Goal: Task Accomplishment & Management: Complete application form

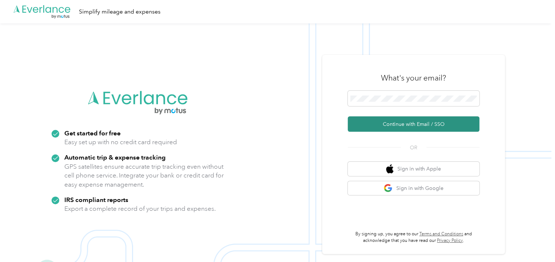
click at [393, 121] on button "Continue with Email / SSO" at bounding box center [414, 123] width 132 height 15
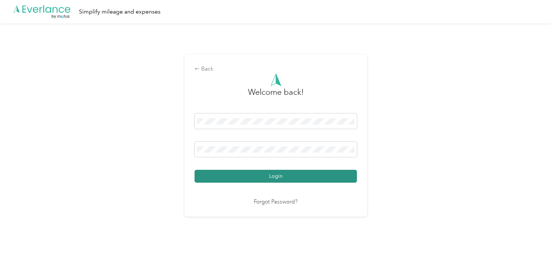
click at [273, 178] on button "Login" at bounding box center [276, 176] width 162 height 13
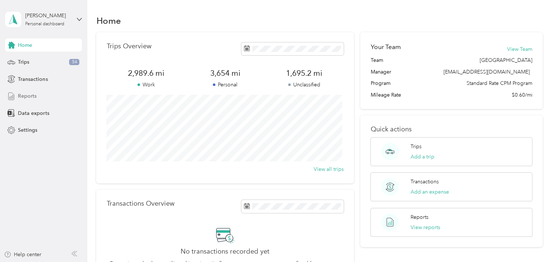
click at [25, 96] on span "Reports" at bounding box center [27, 96] width 19 height 8
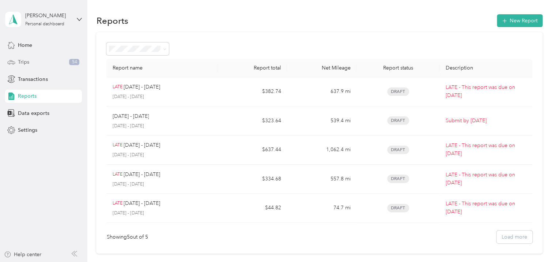
click at [37, 62] on div "Trips 54" at bounding box center [43, 62] width 77 height 13
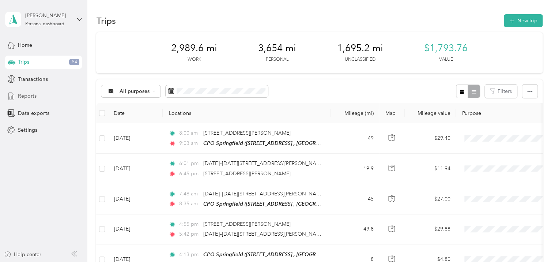
click at [26, 95] on span "Reports" at bounding box center [27, 96] width 19 height 8
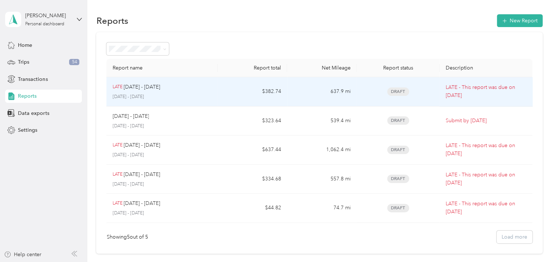
click at [393, 89] on span "Draft" at bounding box center [398, 91] width 22 height 8
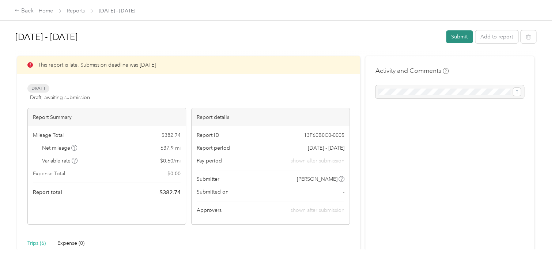
click at [456, 36] on button "Submit" at bounding box center [459, 36] width 27 height 13
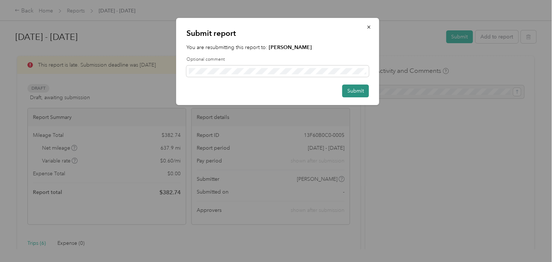
click at [350, 94] on button "Submit" at bounding box center [355, 91] width 27 height 13
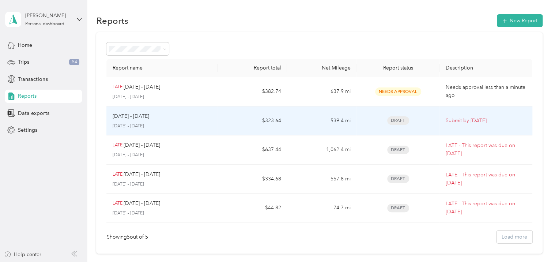
click at [397, 120] on span "Draft" at bounding box center [398, 120] width 22 height 8
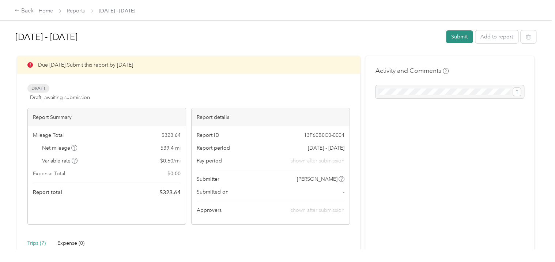
click at [455, 41] on button "Submit" at bounding box center [459, 36] width 27 height 13
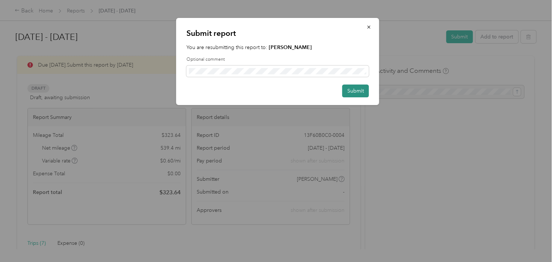
click at [355, 94] on button "Submit" at bounding box center [355, 91] width 27 height 13
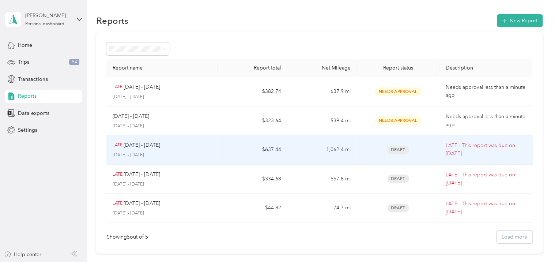
click at [397, 151] on span "Draft" at bounding box center [398, 150] width 22 height 8
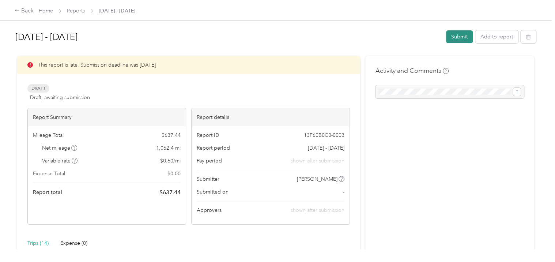
click at [455, 41] on button "Submit" at bounding box center [459, 36] width 27 height 13
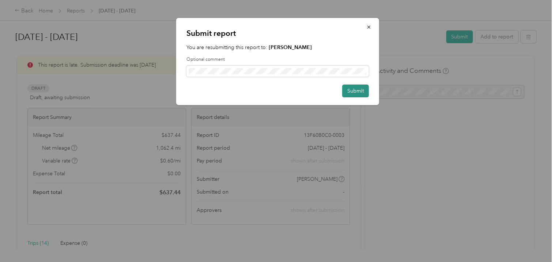
click at [357, 87] on button "Submit" at bounding box center [355, 91] width 27 height 13
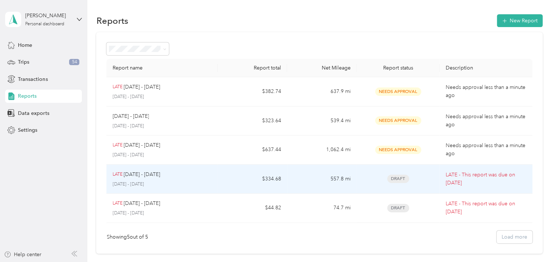
click at [399, 180] on span "Draft" at bounding box center [398, 179] width 22 height 8
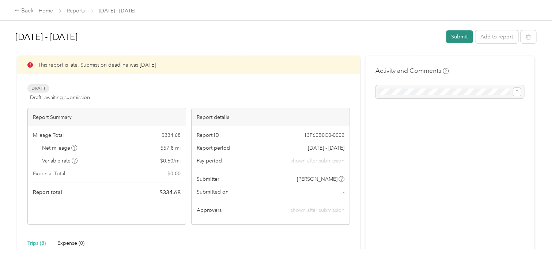
click at [454, 40] on button "Submit" at bounding box center [459, 36] width 27 height 13
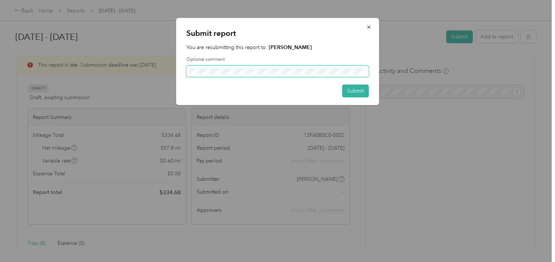
click at [291, 67] on span at bounding box center [278, 71] width 183 height 12
click at [357, 92] on button "Submit" at bounding box center [355, 91] width 27 height 13
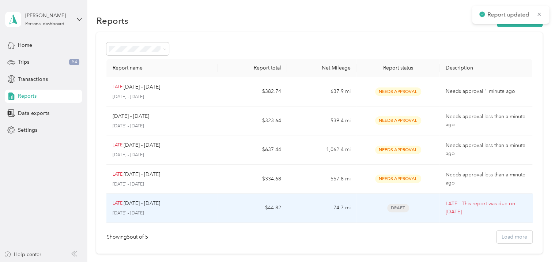
click at [395, 205] on span "Draft" at bounding box center [398, 208] width 22 height 8
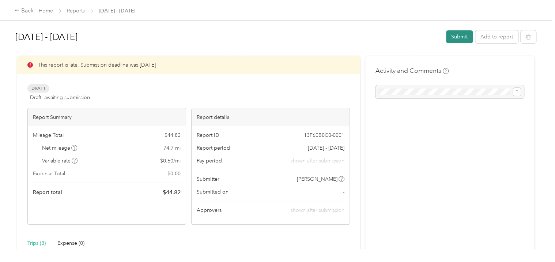
click at [452, 40] on button "Submit" at bounding box center [459, 36] width 27 height 13
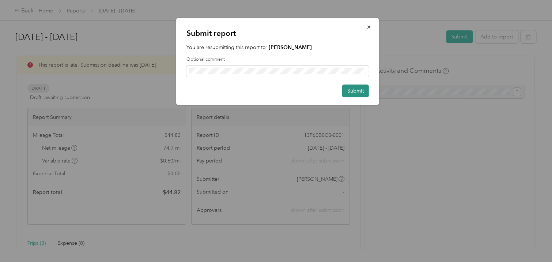
click at [356, 91] on button "Submit" at bounding box center [355, 91] width 27 height 13
